Goal: Task Accomplishment & Management: Use online tool/utility

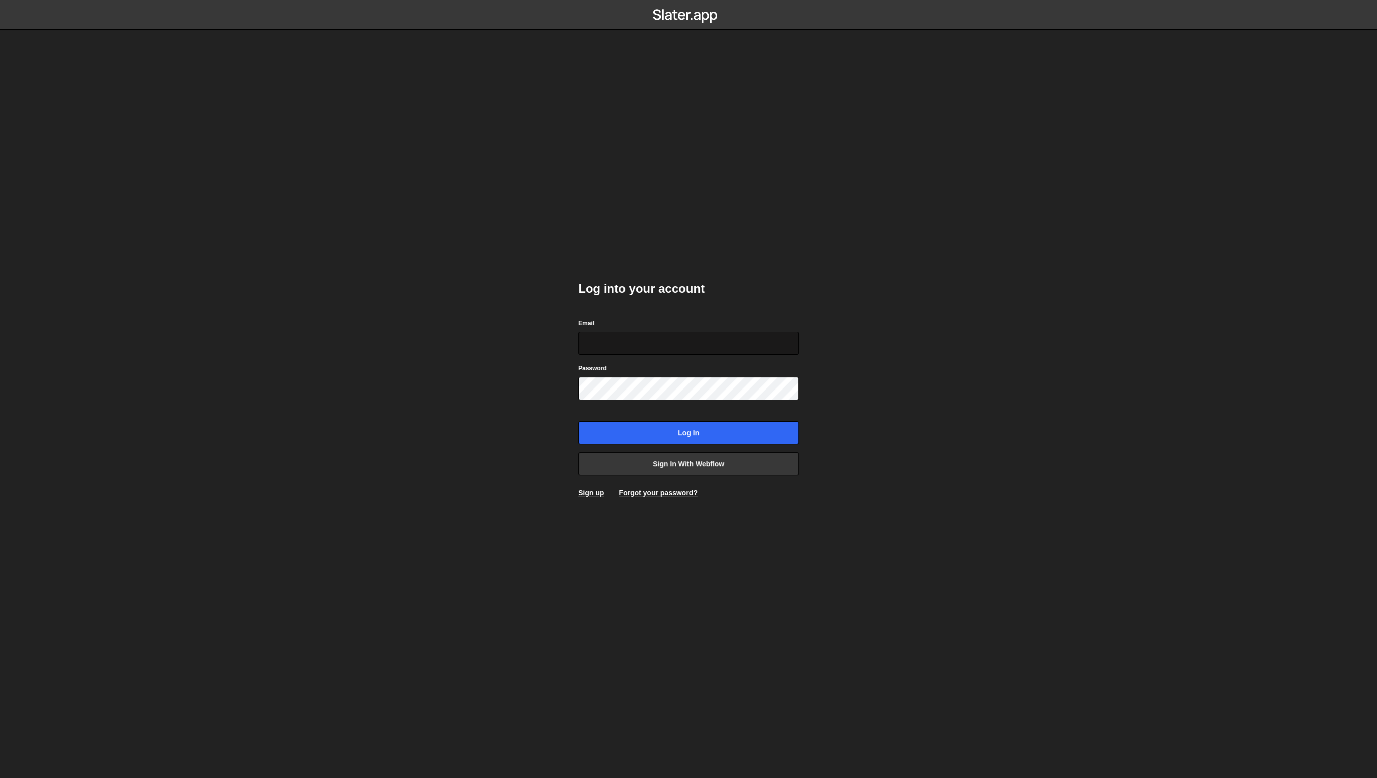
click at [678, 341] on input "Email" at bounding box center [688, 343] width 221 height 23
type input "karol.strozik@gmail.com"
click at [692, 431] on input "Log in" at bounding box center [688, 432] width 221 height 23
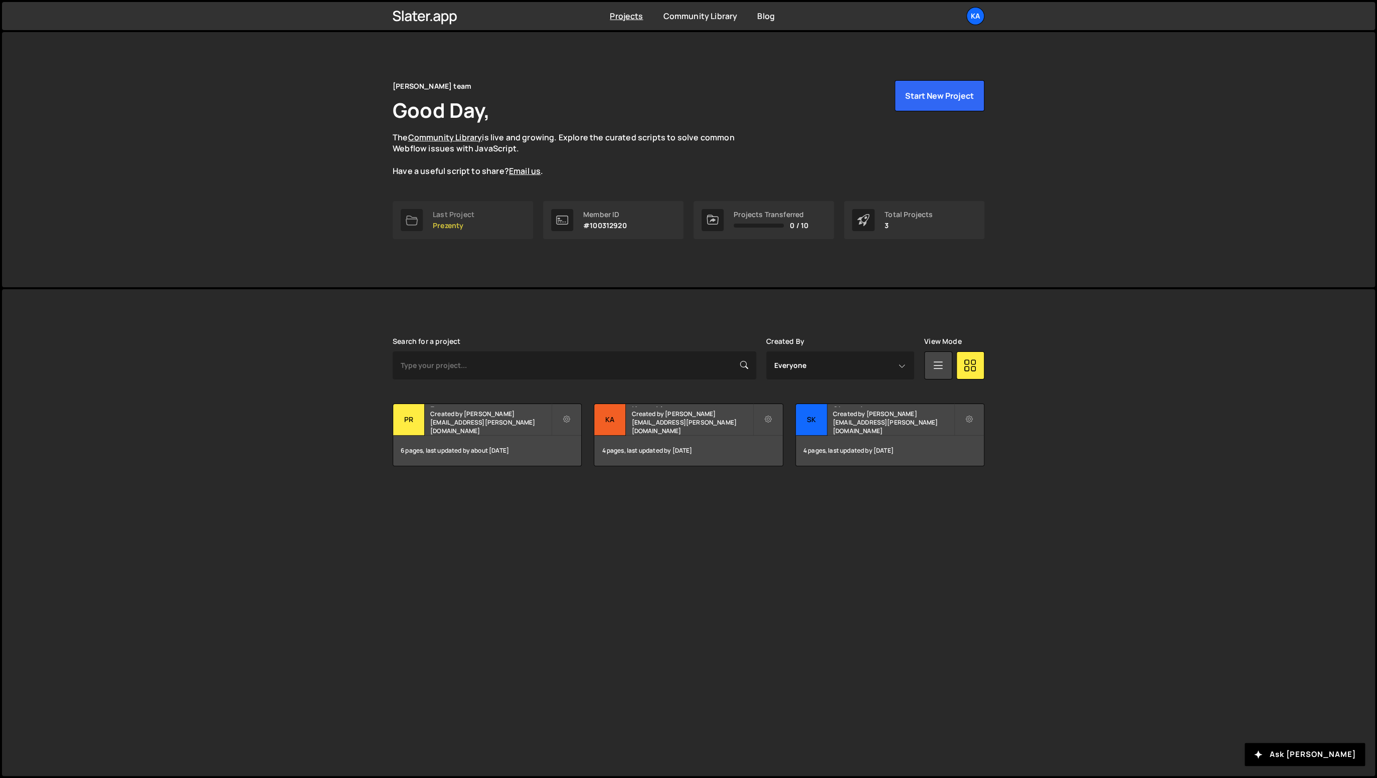
click at [466, 219] on div "Last Project" at bounding box center [454, 215] width 42 height 8
click at [446, 218] on div "Last Project" at bounding box center [454, 215] width 42 height 8
click at [446, 212] on div "Last Project" at bounding box center [454, 215] width 42 height 8
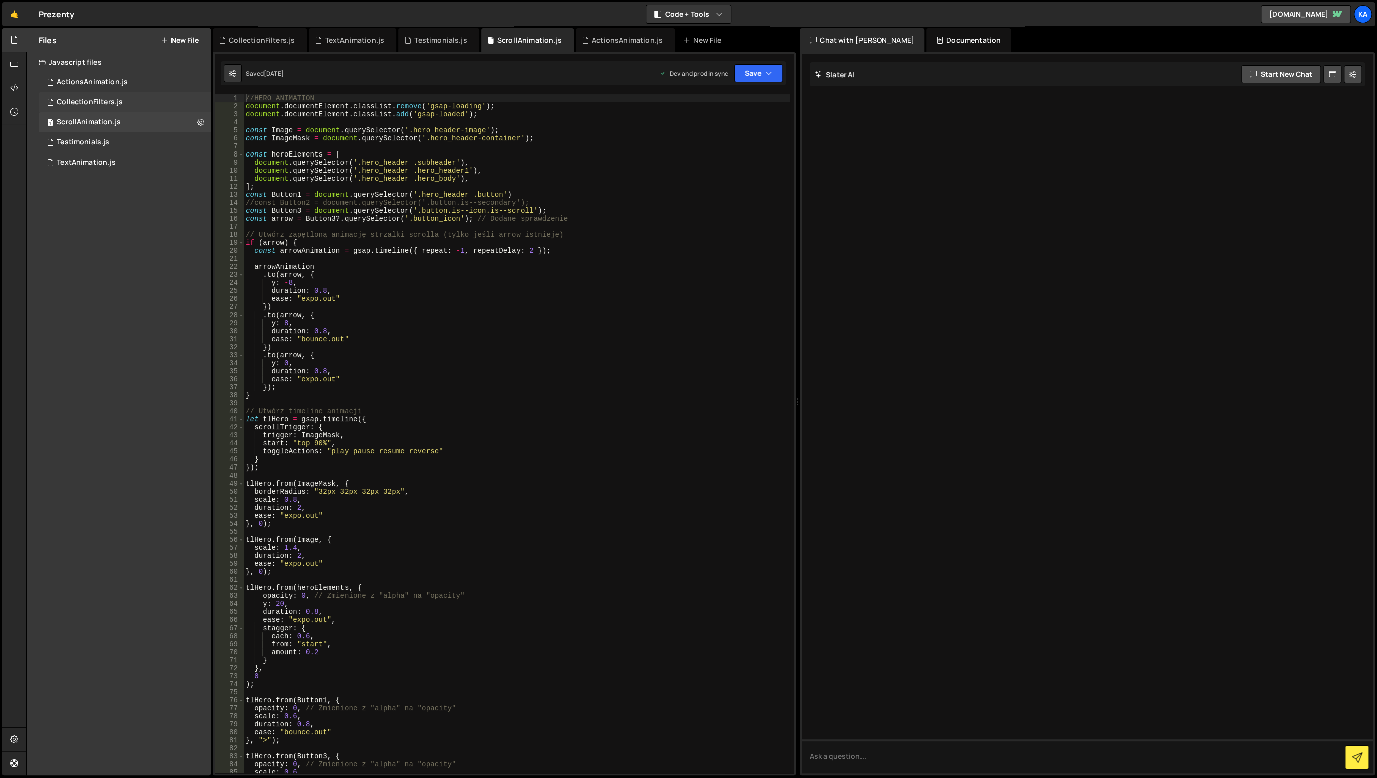
click at [110, 105] on div "CollectionFilters.js" at bounding box center [90, 102] width 66 height 9
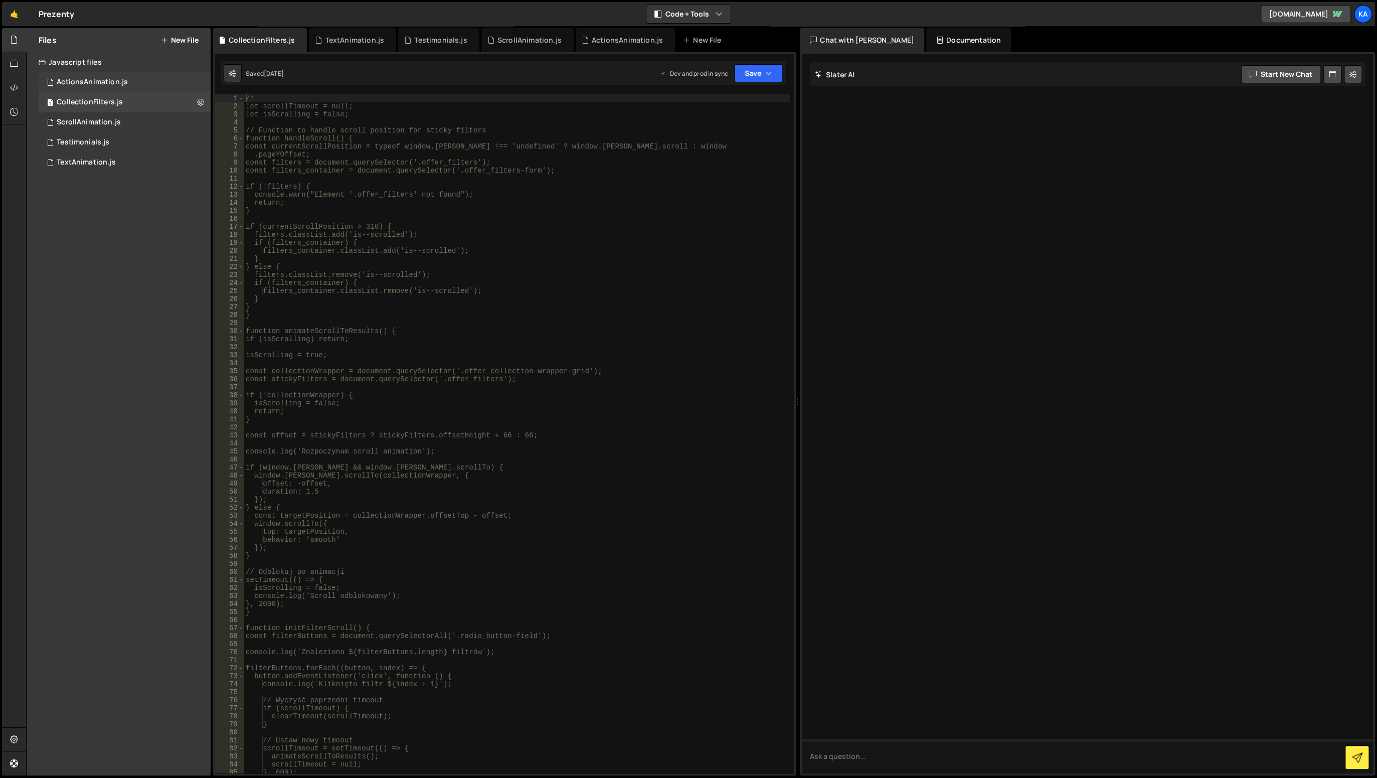
click at [126, 86] on div "1 ActionsAnimation.js 0" at bounding box center [125, 82] width 172 height 20
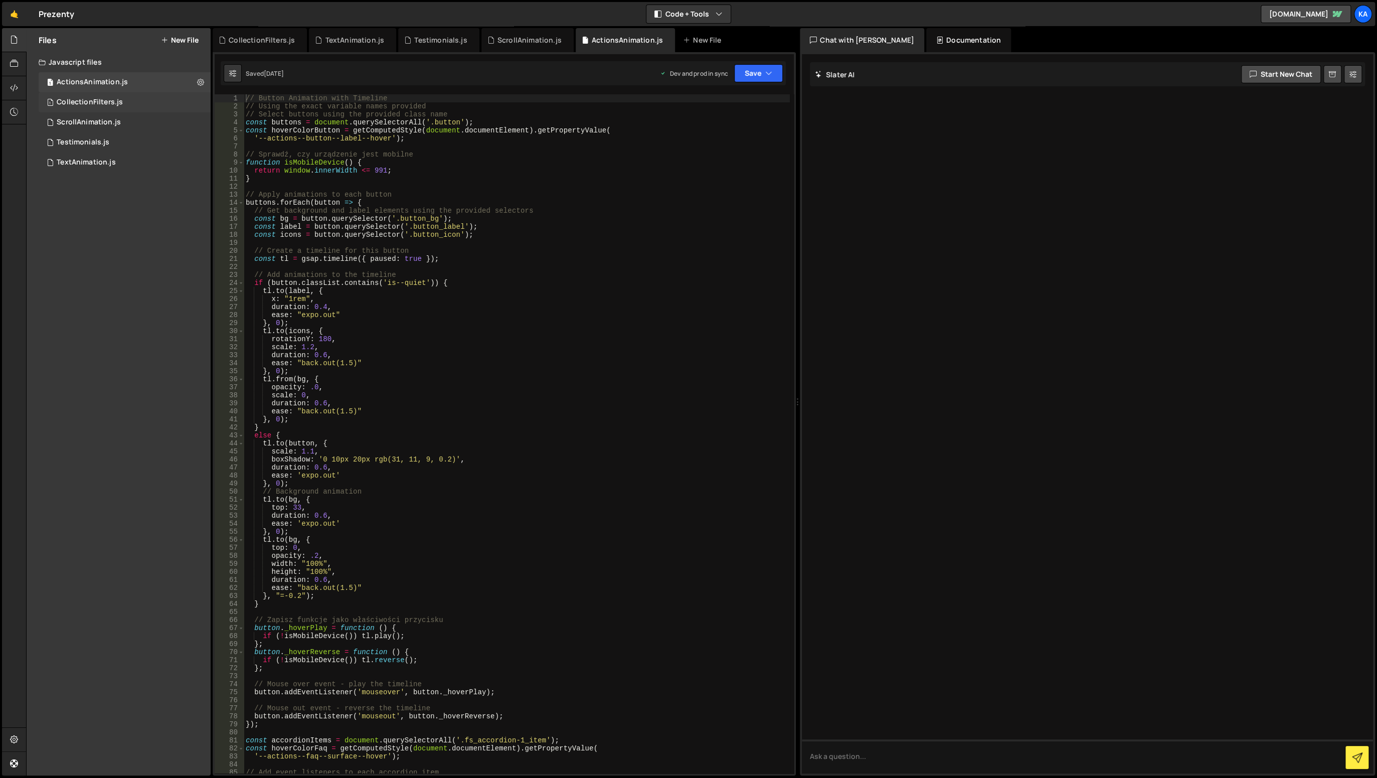
click at [109, 99] on div "CollectionFilters.js" at bounding box center [90, 102] width 66 height 9
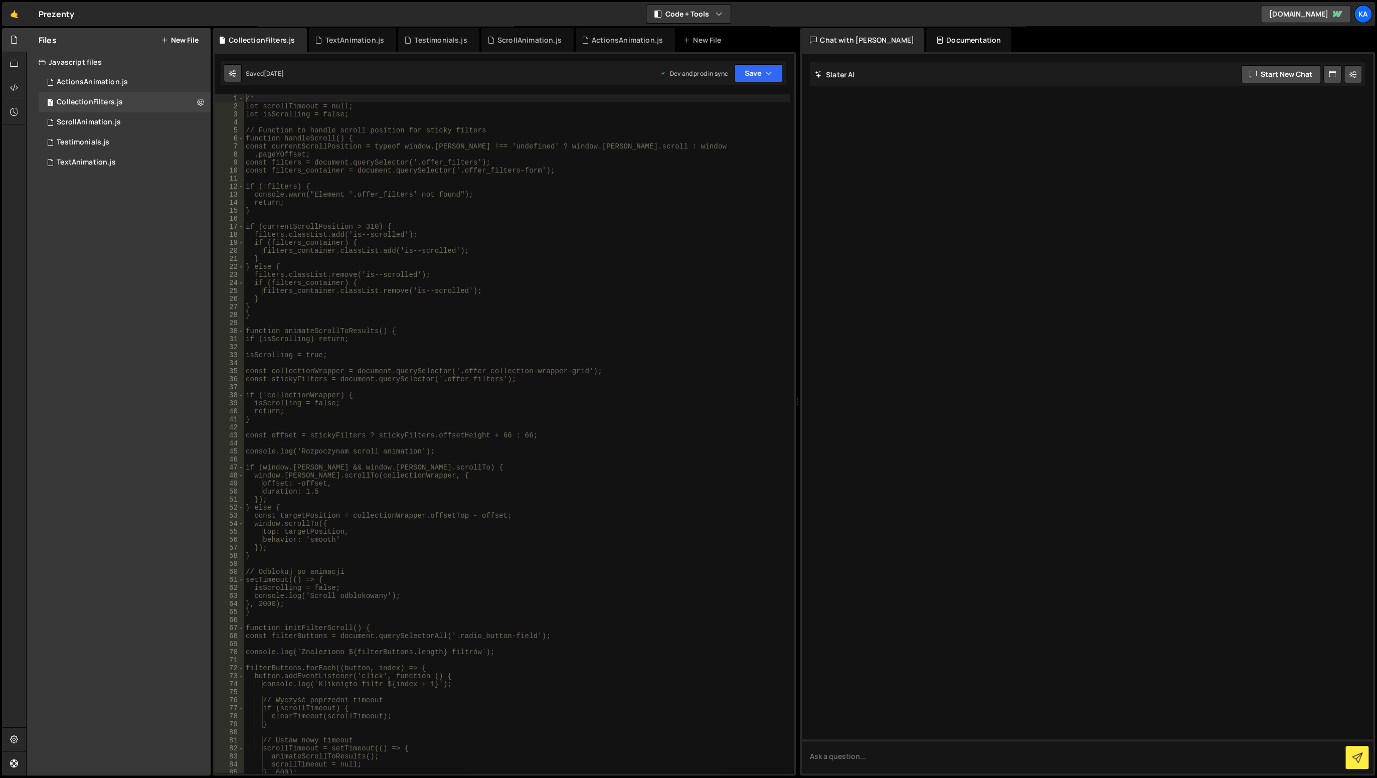
click at [233, 74] on icon at bounding box center [232, 73] width 7 height 10
select select "editor"
select select "ace/theme/monokai"
type input "14"
checkbox input "true"
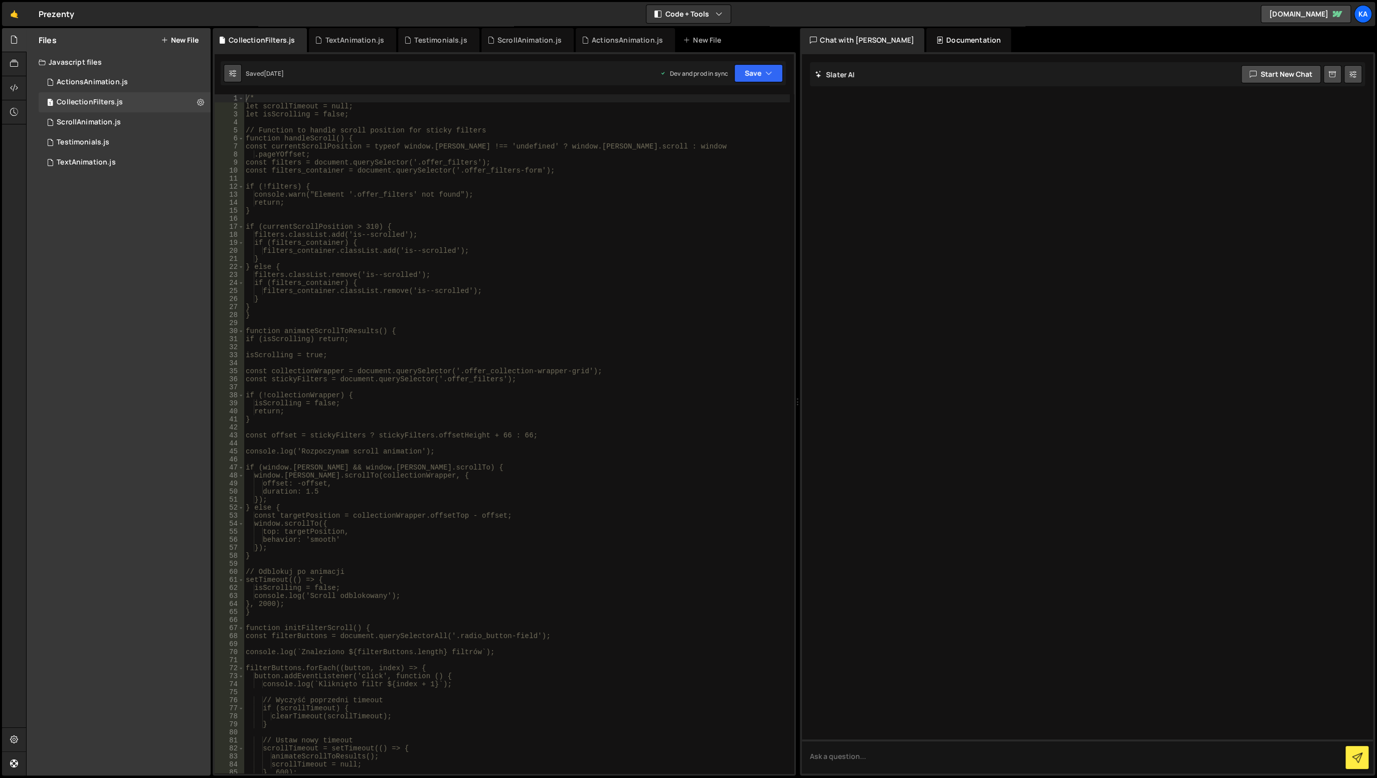
checkbox input "true"
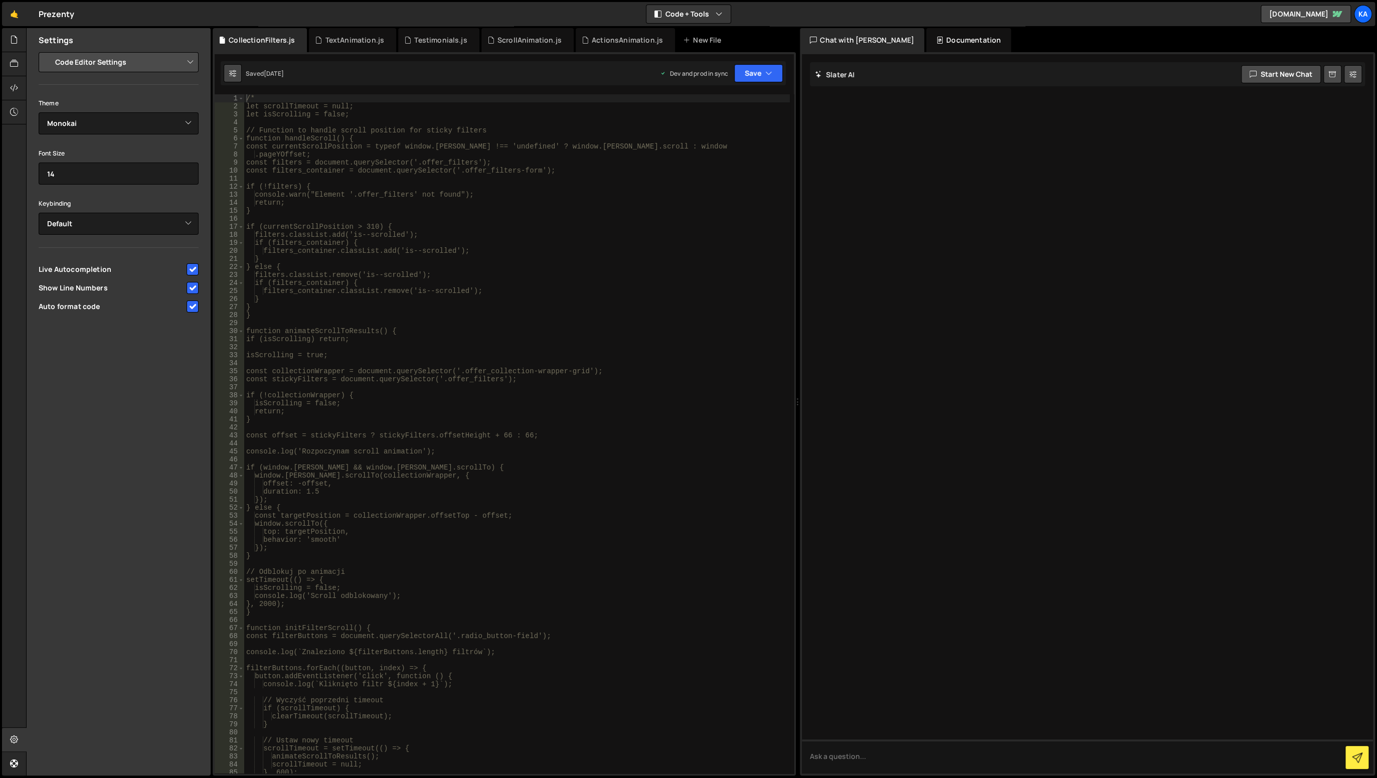
click at [233, 74] on icon at bounding box center [232, 73] width 7 height 10
click at [14, 48] on div at bounding box center [14, 40] width 25 height 24
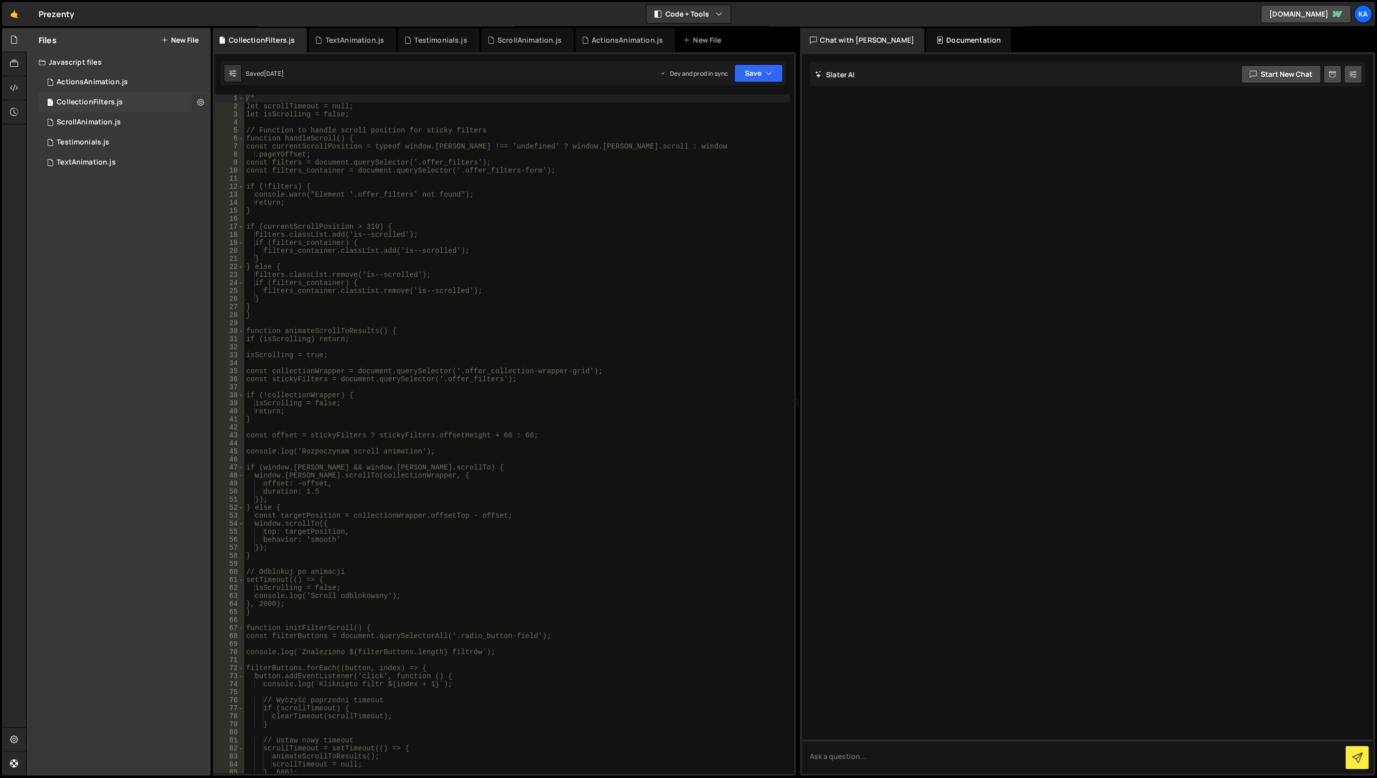
click at [203, 99] on icon at bounding box center [200, 102] width 7 height 10
click at [283, 126] on button "Edit File Settings" at bounding box center [262, 123] width 98 height 20
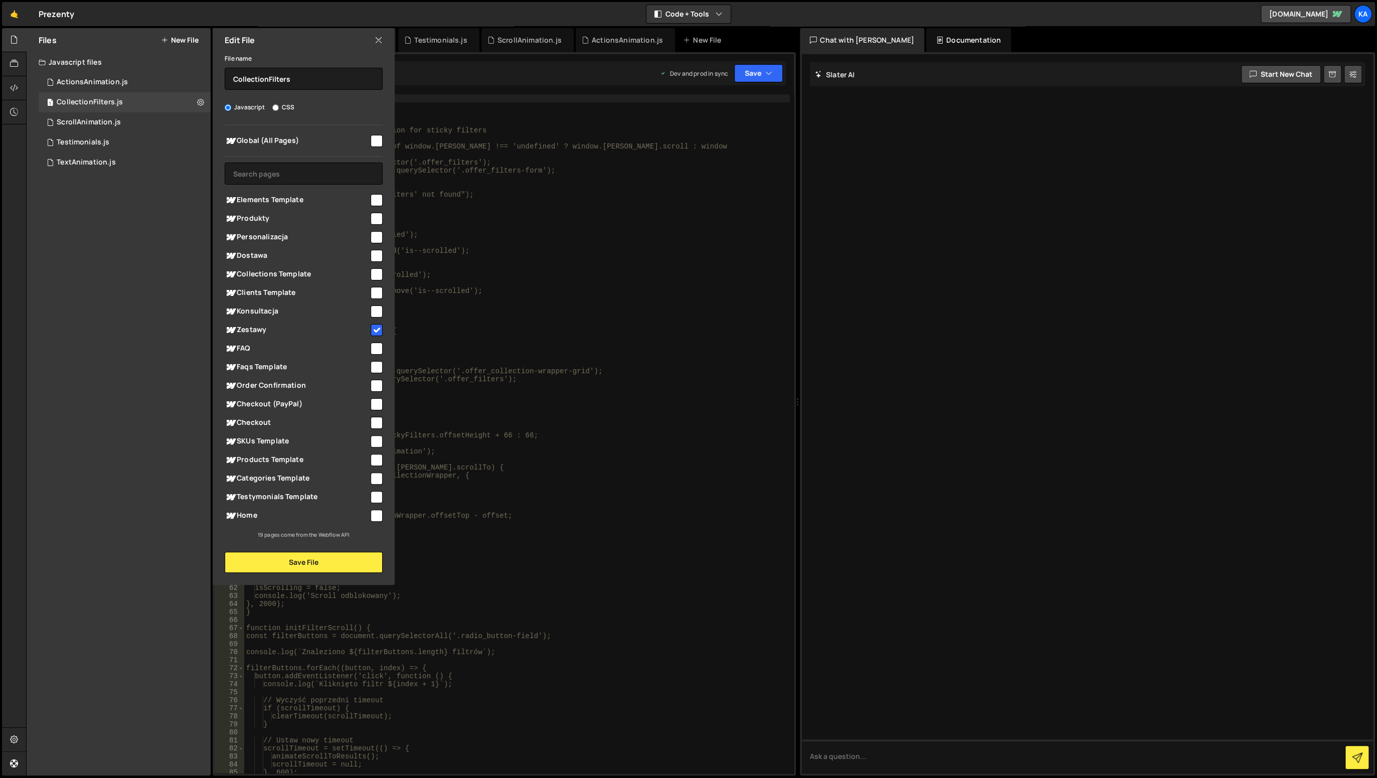
click at [374, 329] on input "checkbox" at bounding box center [377, 330] width 12 height 12
checkbox input "false"
click at [292, 566] on button "Save File" at bounding box center [304, 562] width 158 height 21
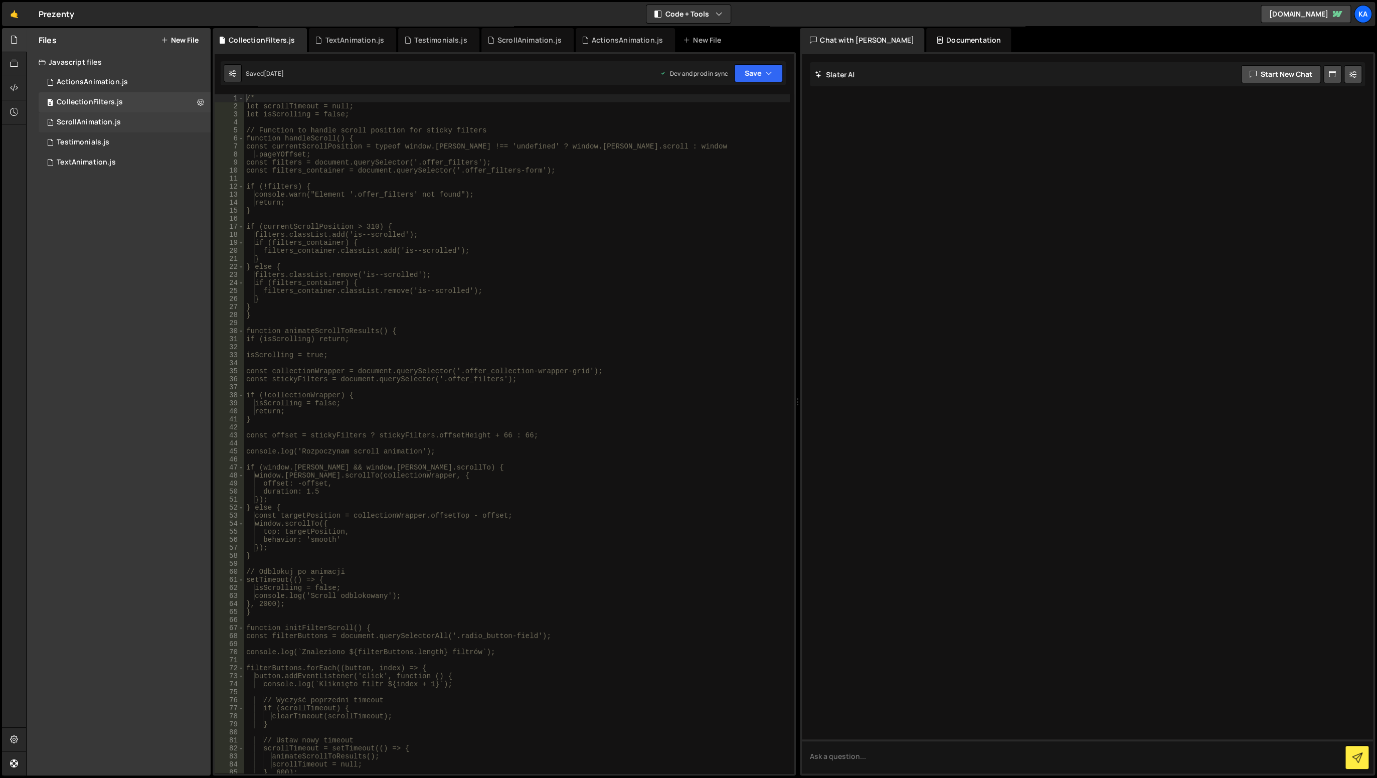
click at [148, 122] on div "1 ScrollAnimation.js 0" at bounding box center [125, 122] width 172 height 20
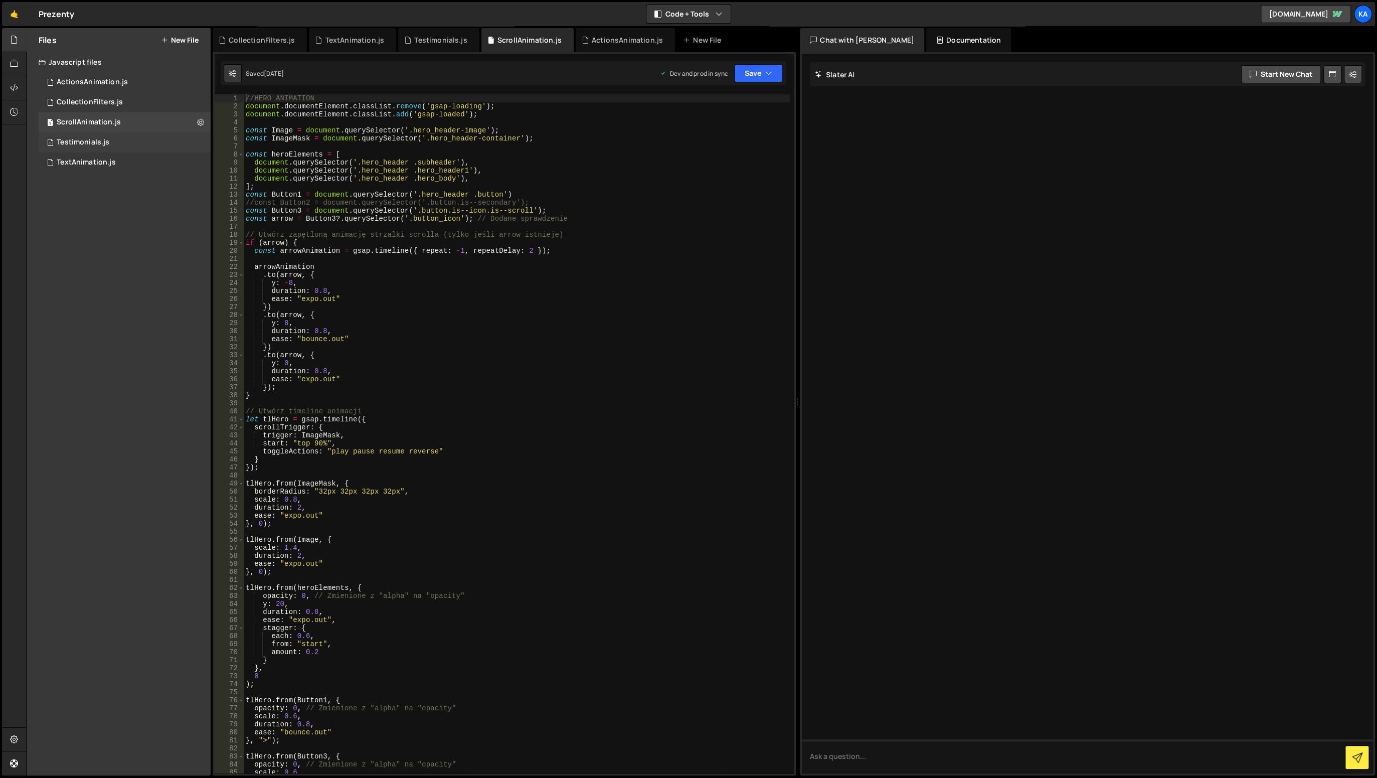
click at [165, 144] on div "1 Testimonials.js 0" at bounding box center [125, 142] width 172 height 20
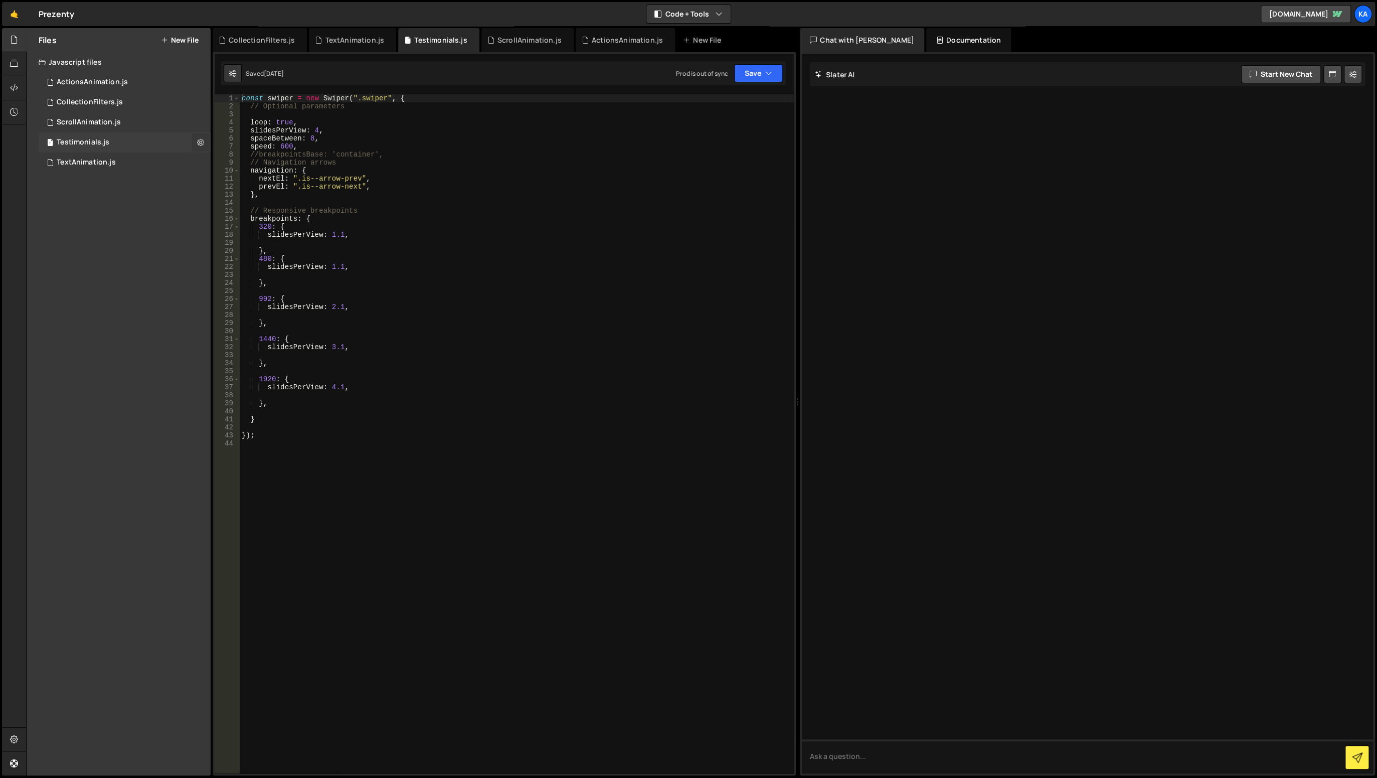
click at [199, 142] on icon at bounding box center [200, 142] width 7 height 10
click at [264, 166] on button "Edit File Settings" at bounding box center [262, 163] width 98 height 20
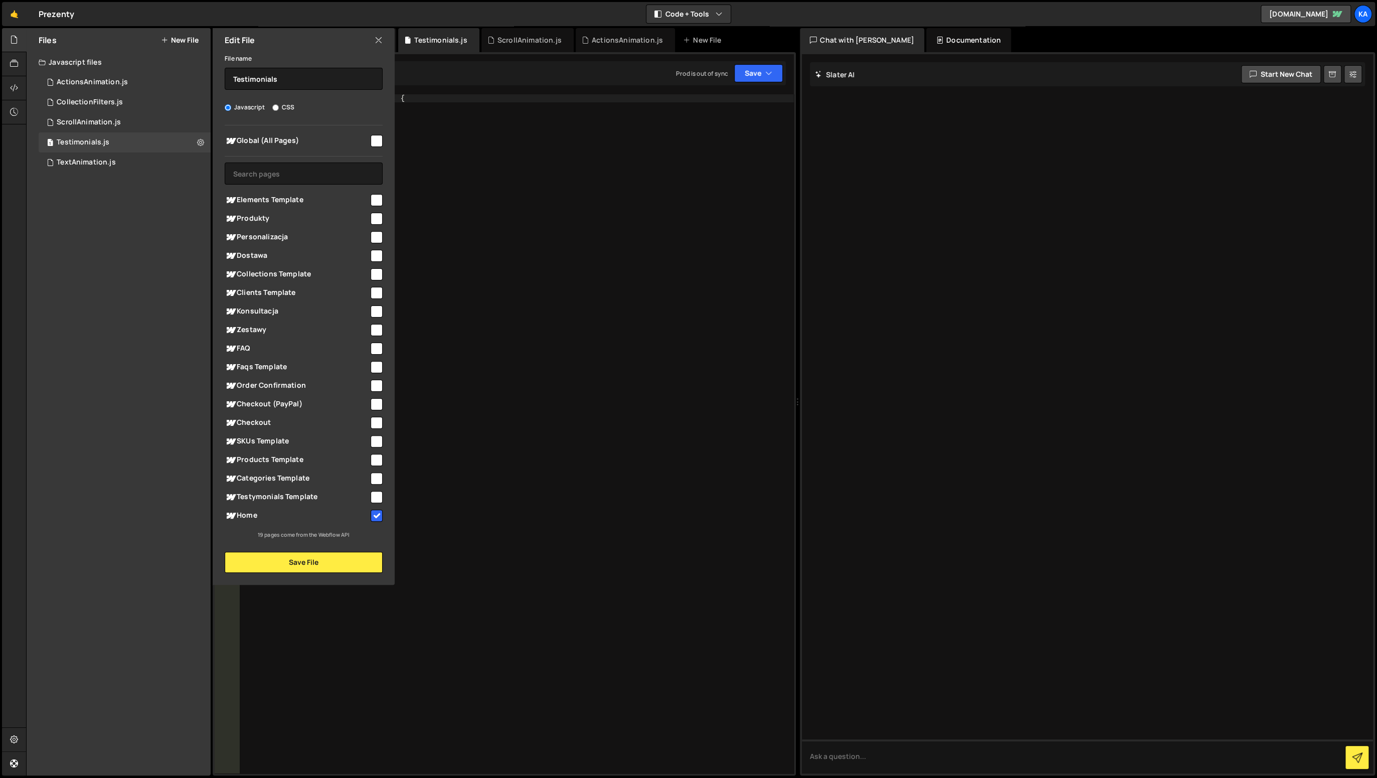
click at [377, 499] on input "checkbox" at bounding box center [377, 497] width 12 height 12
checkbox input "true"
click at [342, 565] on button "Save File" at bounding box center [304, 562] width 158 height 21
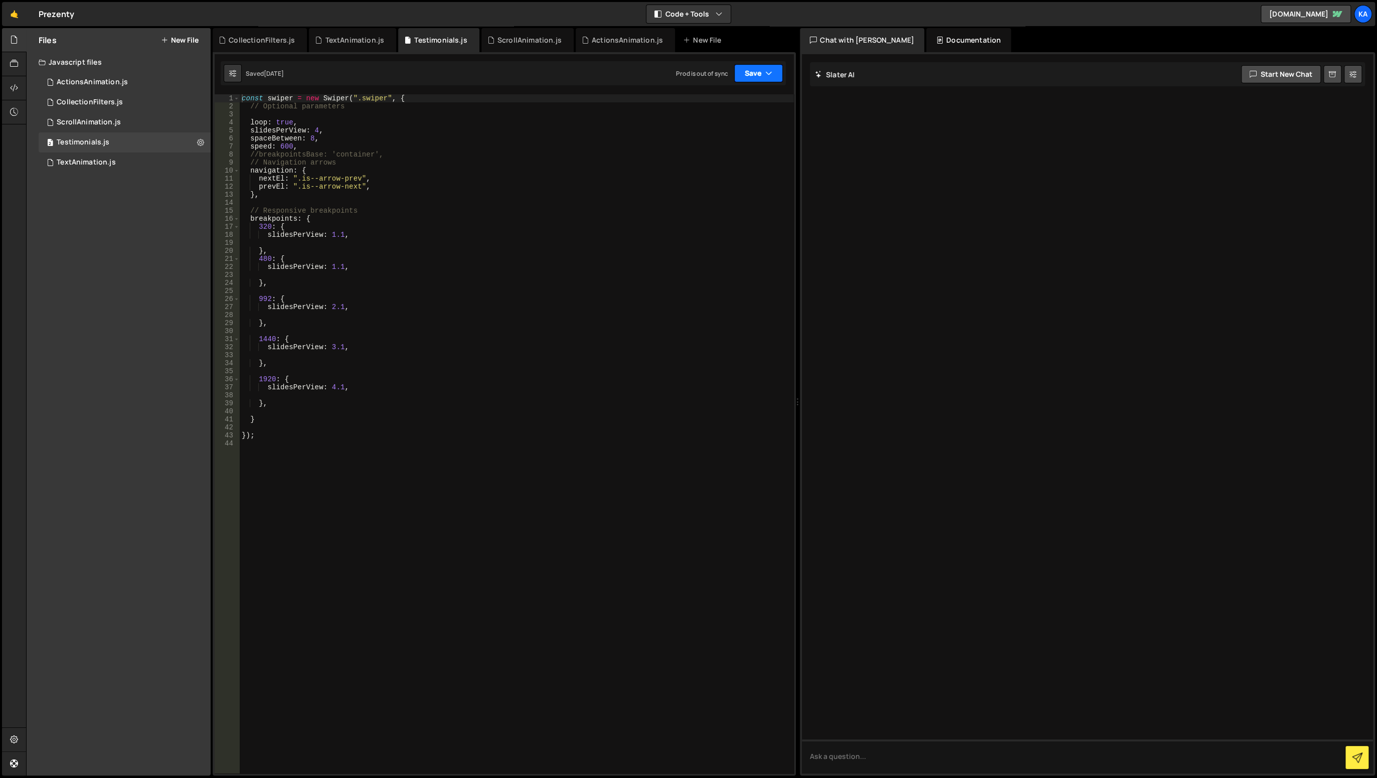
click at [764, 75] on button "Save" at bounding box center [758, 73] width 49 height 18
click at [731, 135] on div "Saved [DATE]" at bounding box center [725, 141] width 104 height 12
click at [755, 73] on button "Save" at bounding box center [752, 73] width 61 height 18
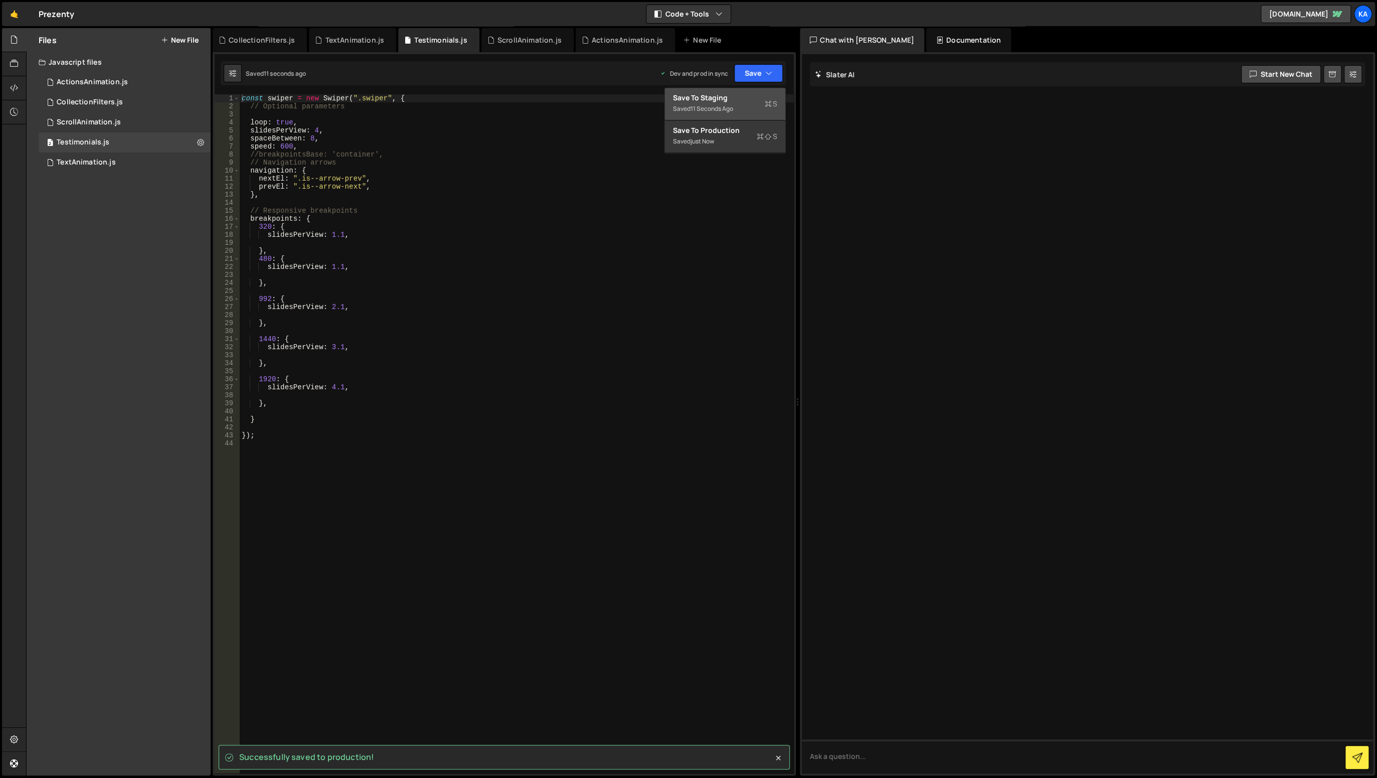
click at [731, 102] on div "Save to Staging S" at bounding box center [725, 98] width 104 height 10
